Goal: Task Accomplishment & Management: Manage account settings

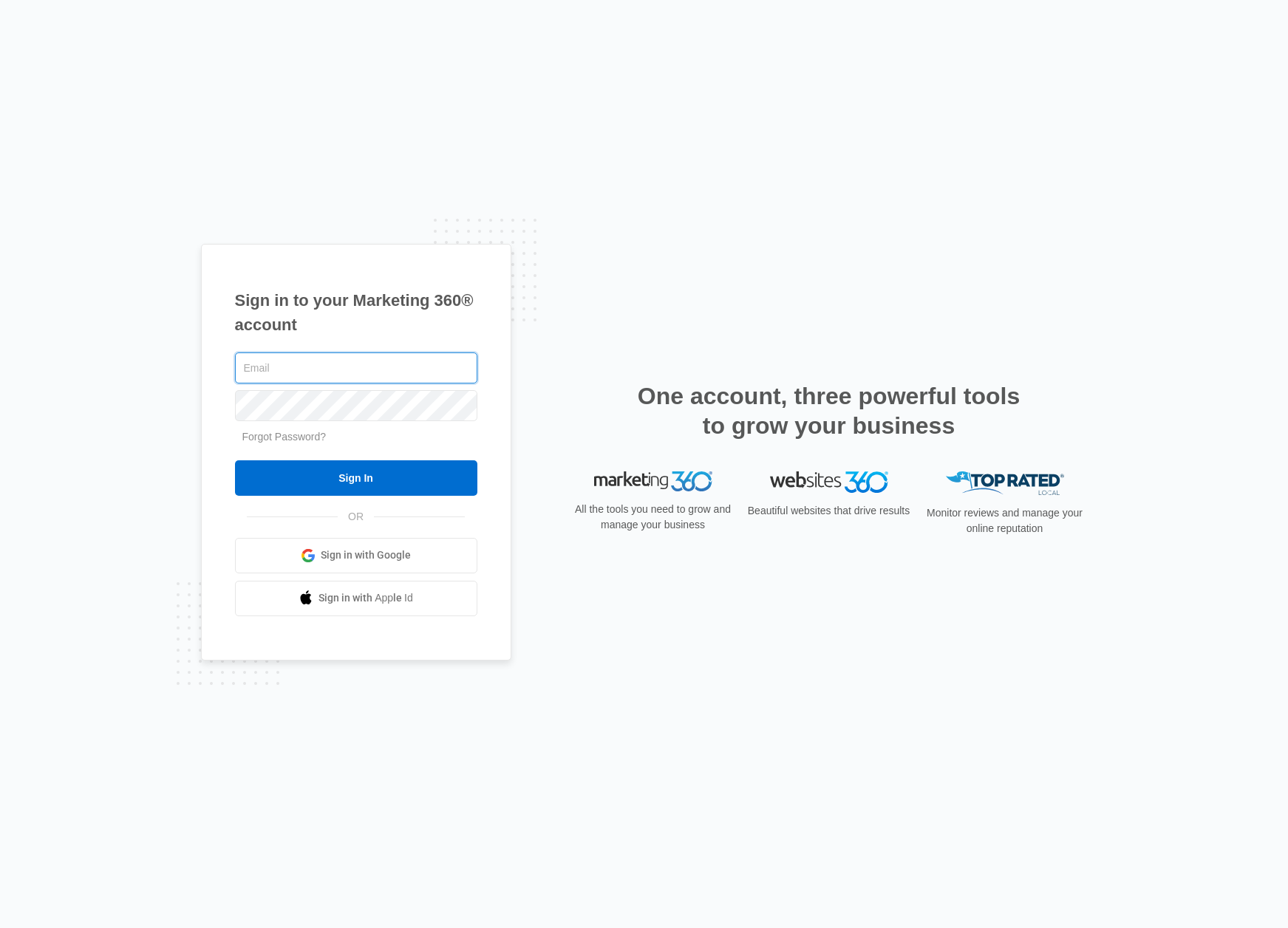
click at [335, 365] on input "text" at bounding box center [356, 368] width 243 height 31
paste input "[EMAIL_ADDRESS][DOMAIN_NAME]"
type input "[EMAIL_ADDRESS][DOMAIN_NAME]"
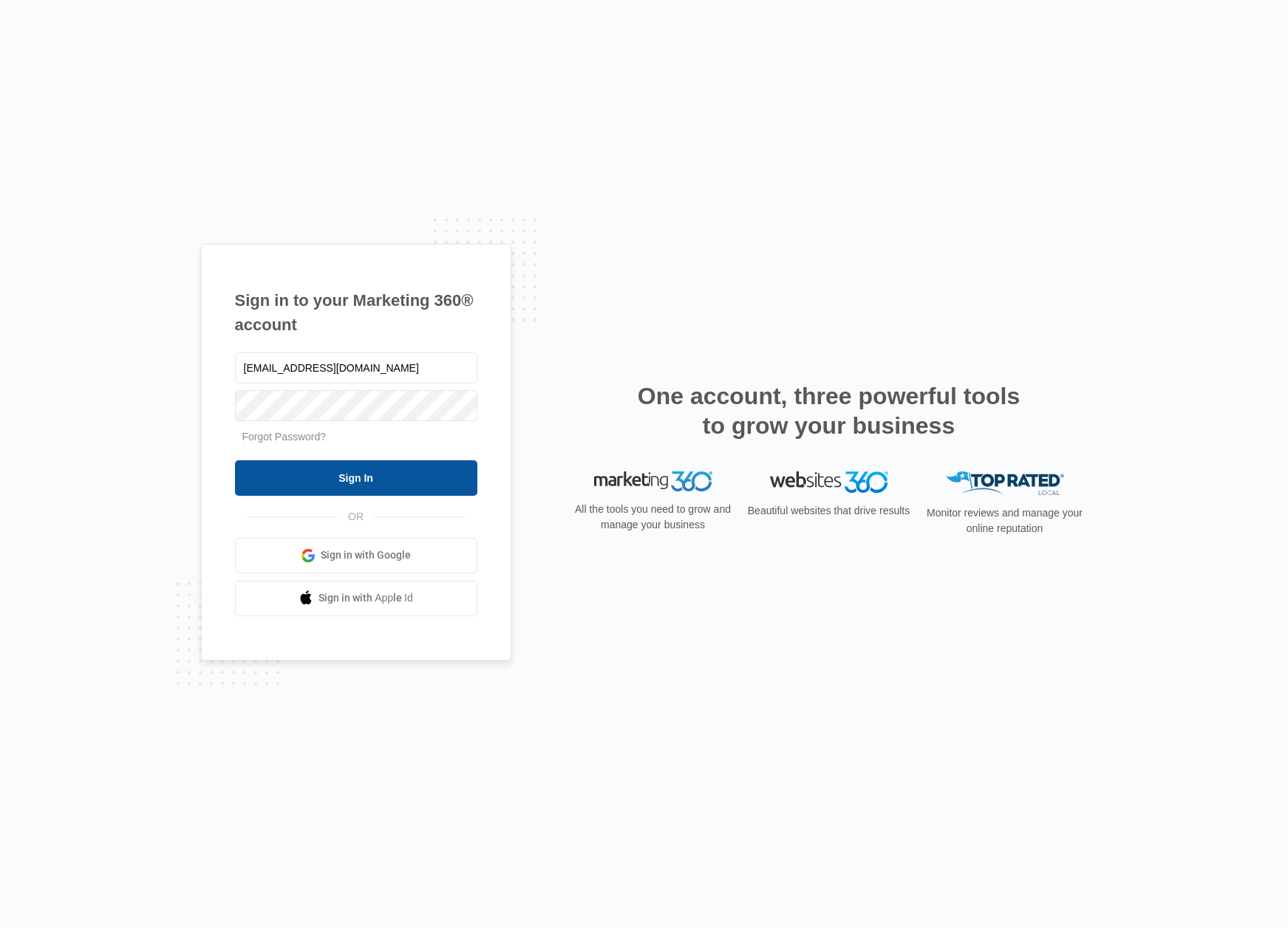
click at [345, 475] on input "Sign In" at bounding box center [356, 478] width 243 height 36
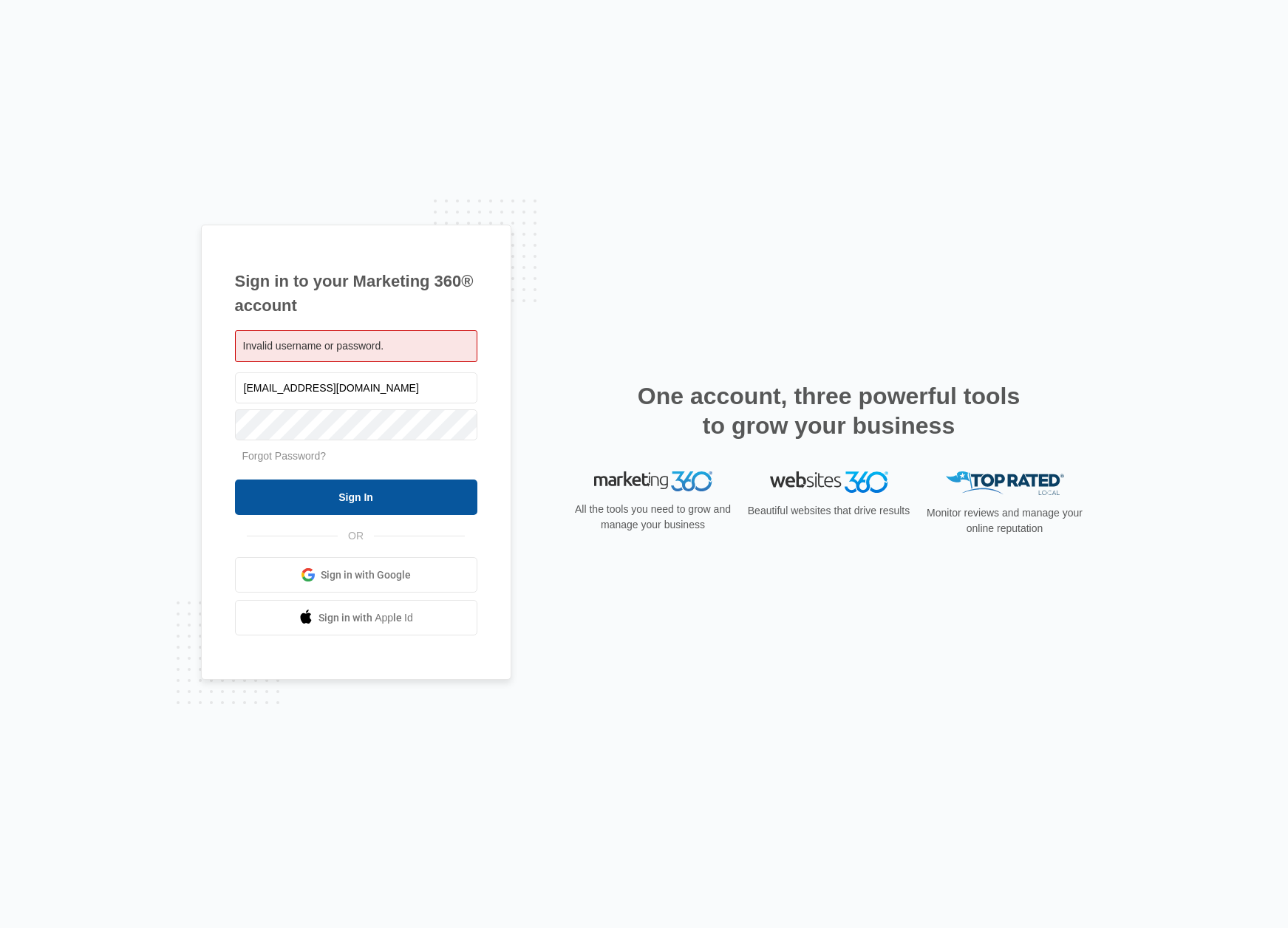
click at [356, 495] on input "Sign In" at bounding box center [356, 497] width 243 height 36
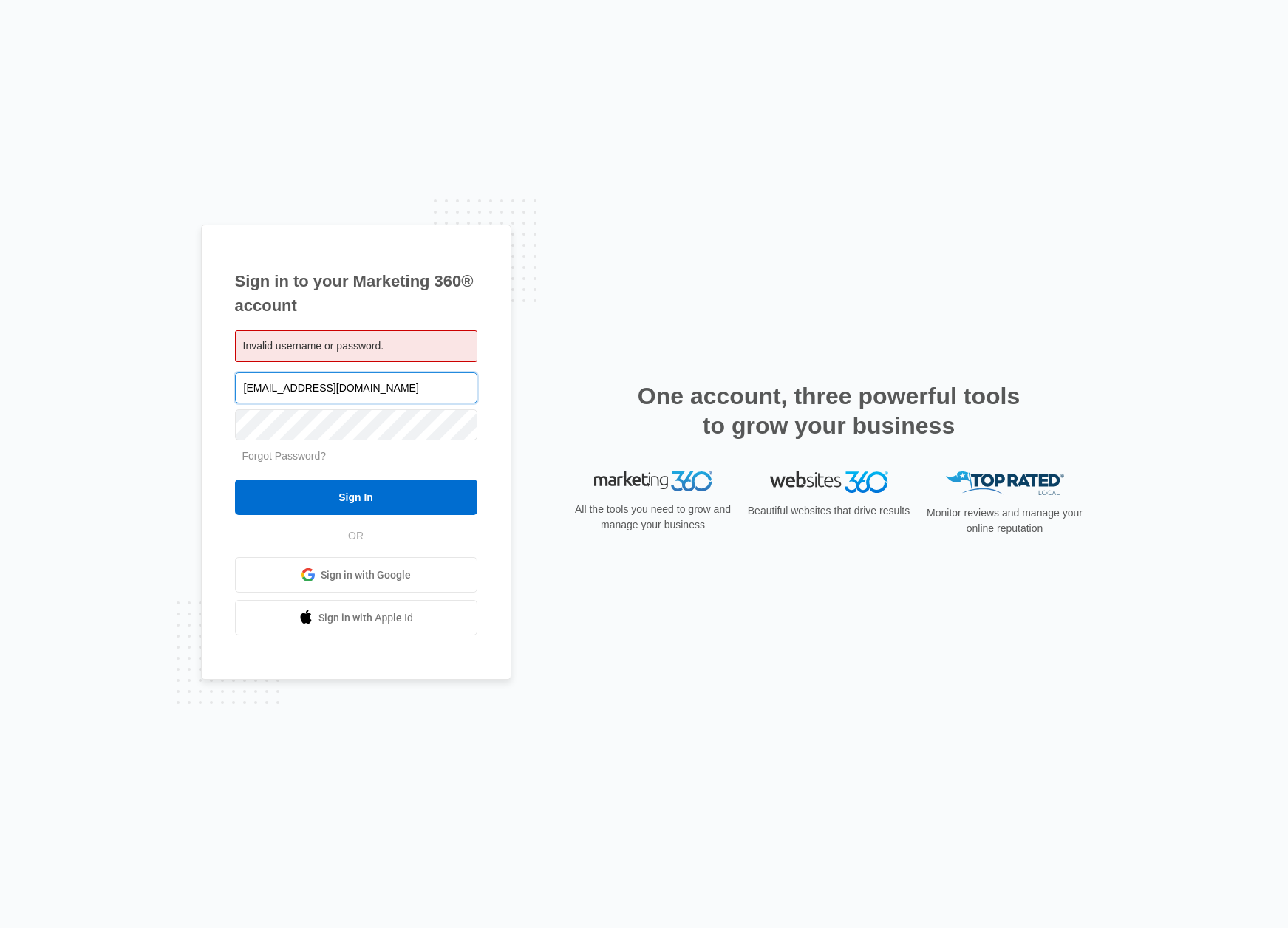
click at [252, 387] on input "[EMAIL_ADDRESS][DOMAIN_NAME]" at bounding box center [356, 387] width 243 height 31
type input "revivalmassage110@gmail.com"
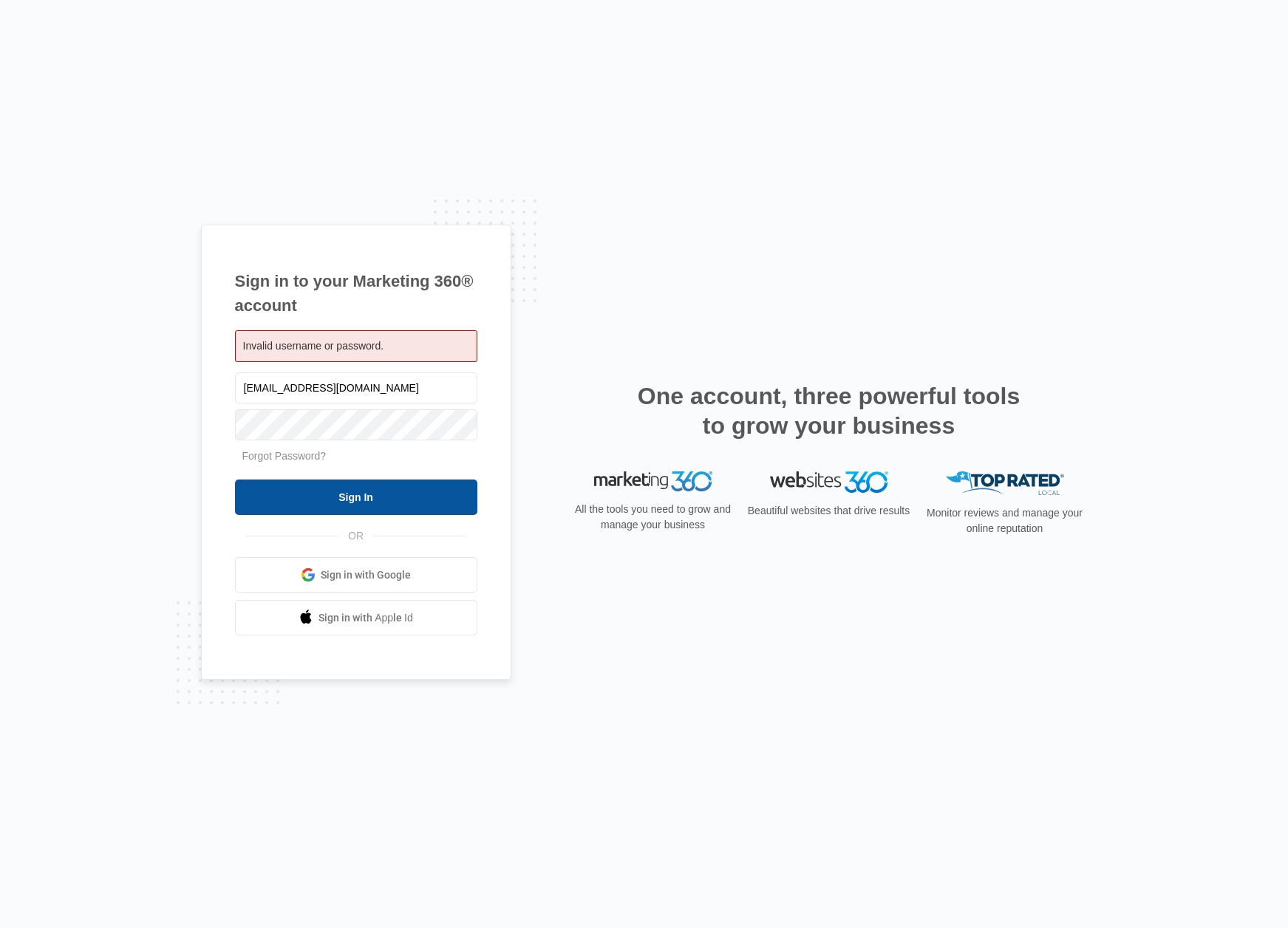
click at [338, 498] on input "Sign In" at bounding box center [356, 497] width 243 height 36
click at [312, 505] on input "Sign In" at bounding box center [356, 497] width 243 height 36
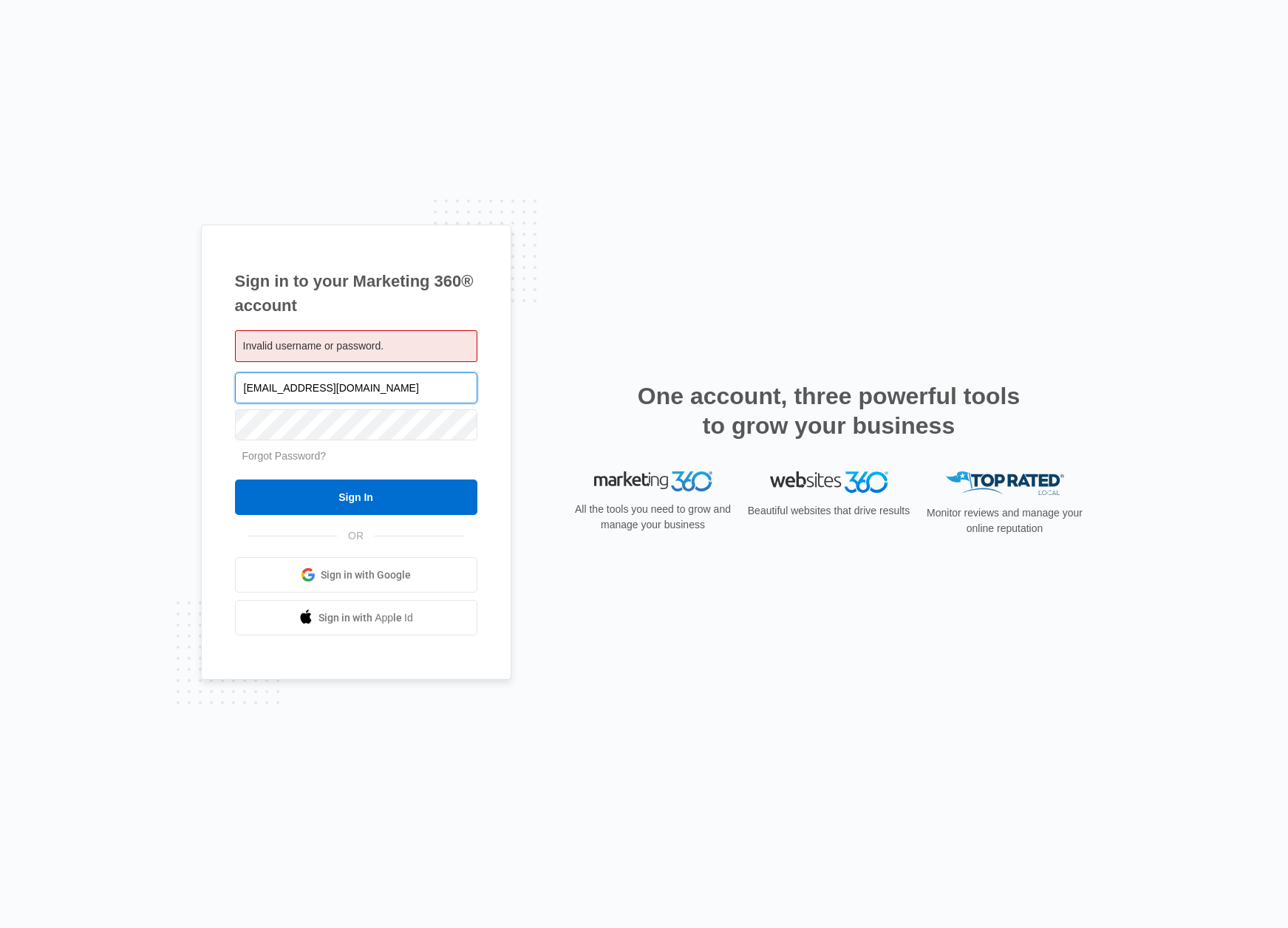
click at [388, 394] on input "revivalmassage110@gmail.com" at bounding box center [356, 387] width 243 height 31
paste input "R"
type input "[EMAIL_ADDRESS][DOMAIN_NAME]"
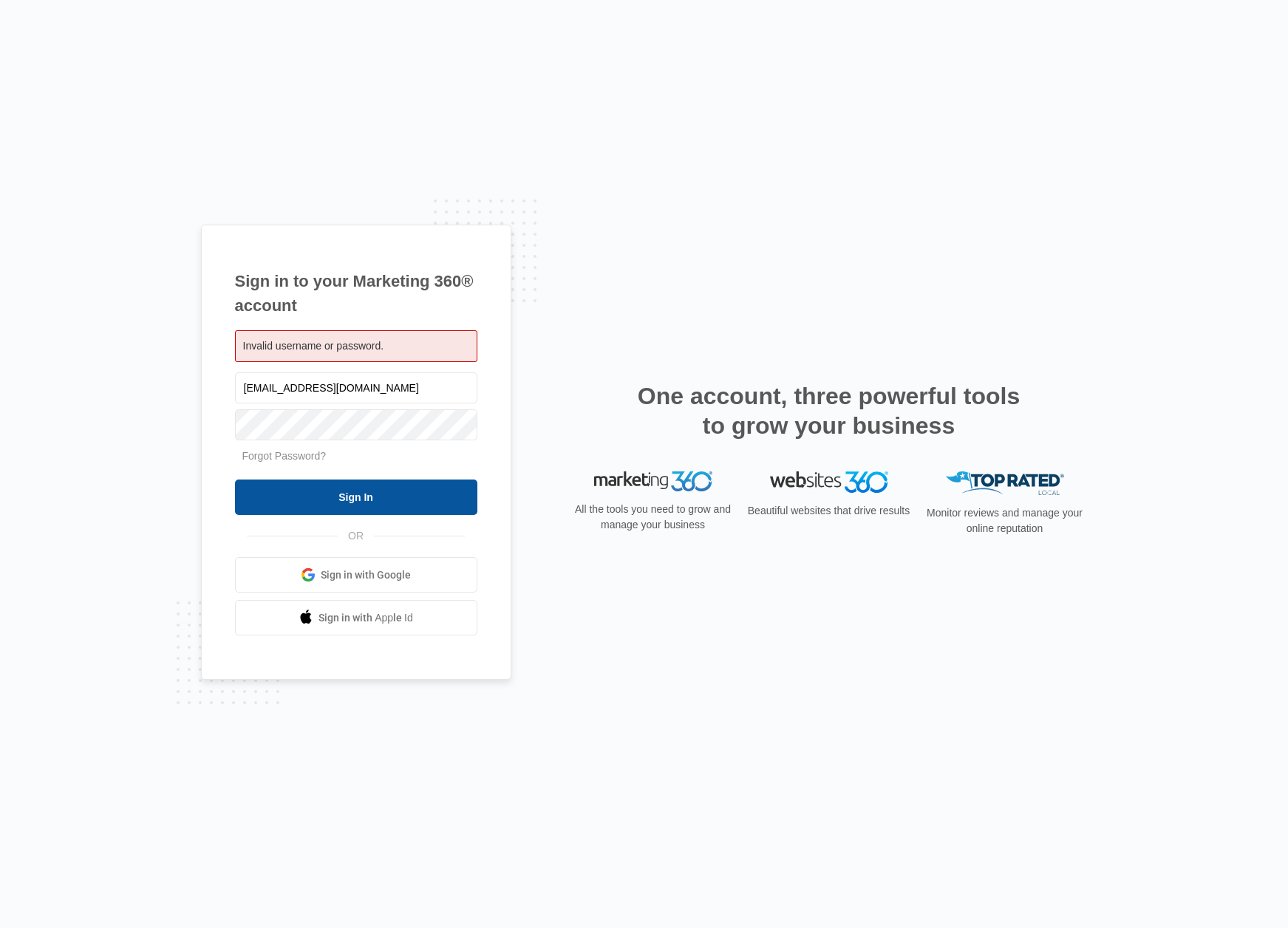
click at [373, 497] on input "Sign In" at bounding box center [356, 497] width 243 height 36
